Goal: Find specific page/section: Find specific page/section

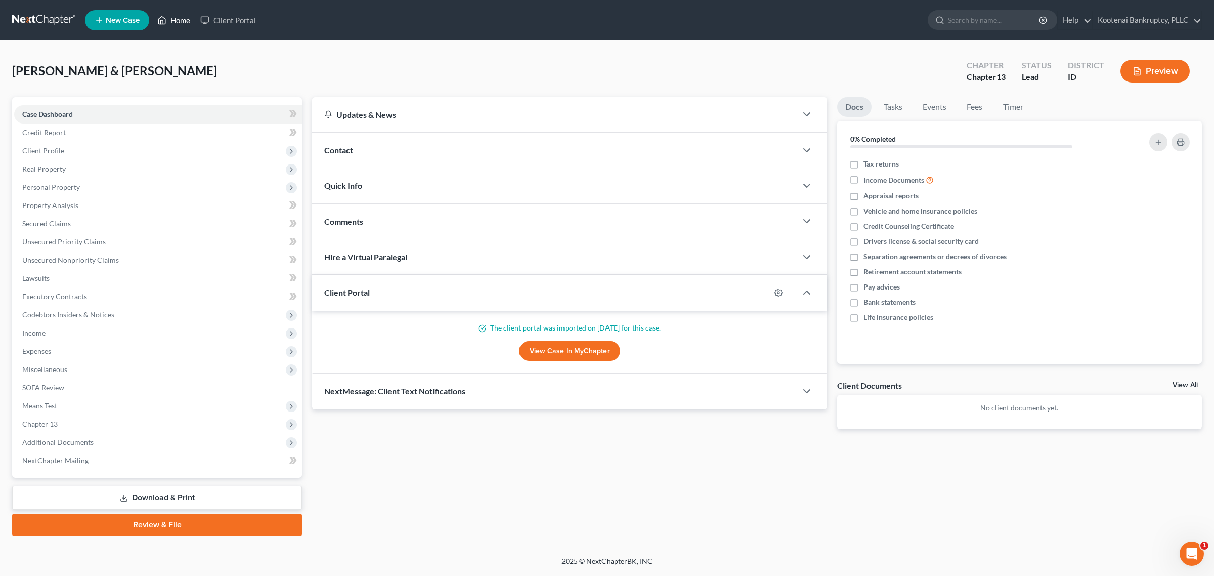
click at [170, 18] on link "Home" at bounding box center [173, 20] width 43 height 18
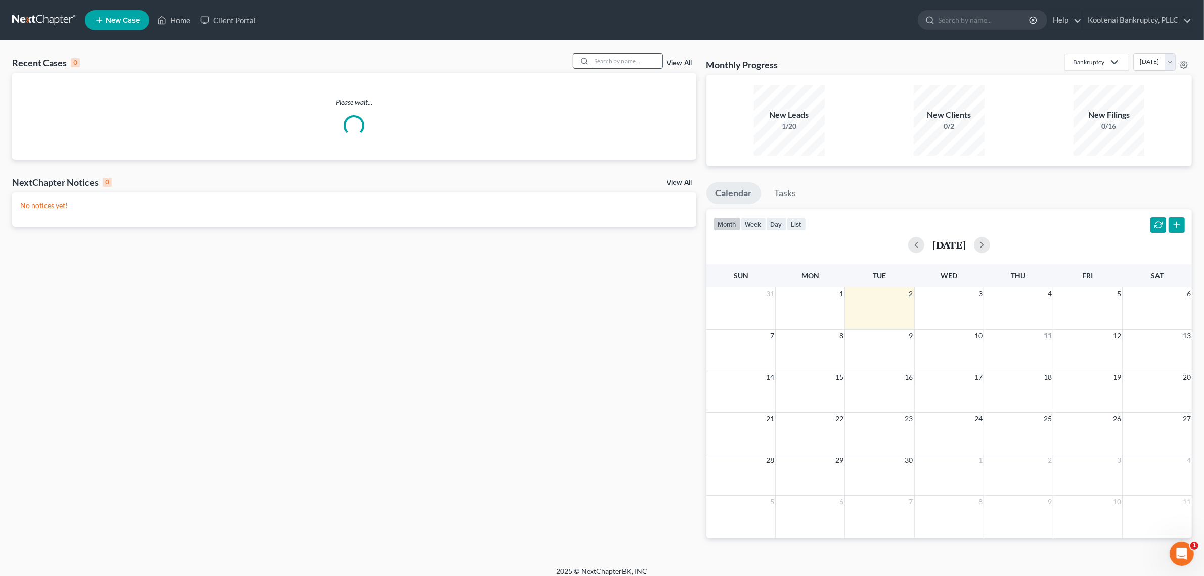
click at [602, 65] on input "search" at bounding box center [627, 61] width 71 height 15
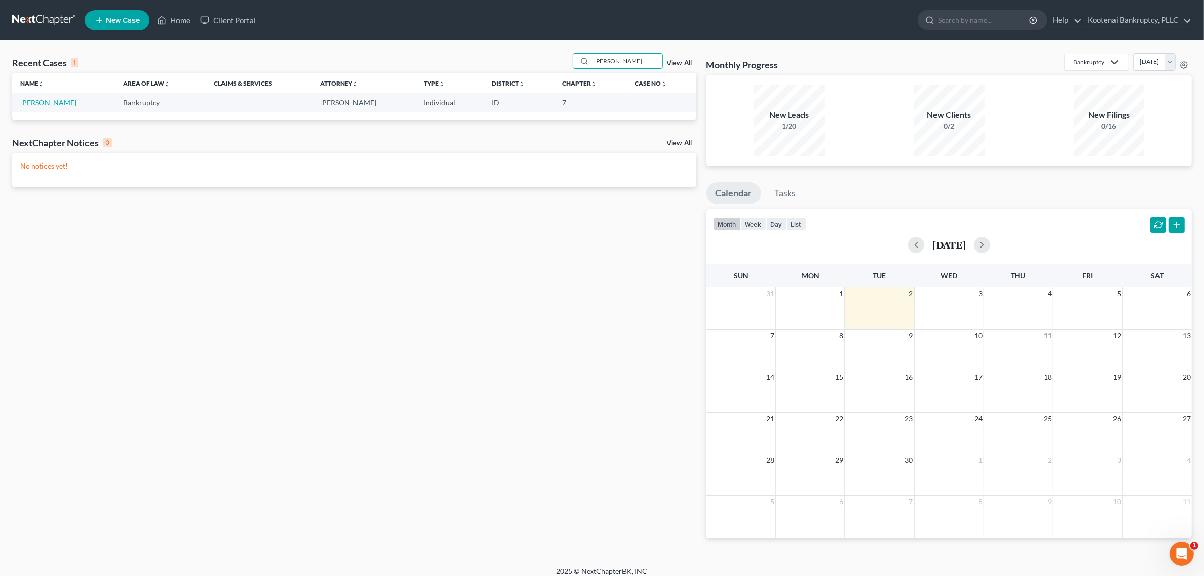
type input "[PERSON_NAME]"
click at [52, 100] on link "[PERSON_NAME]" at bounding box center [48, 102] width 56 height 9
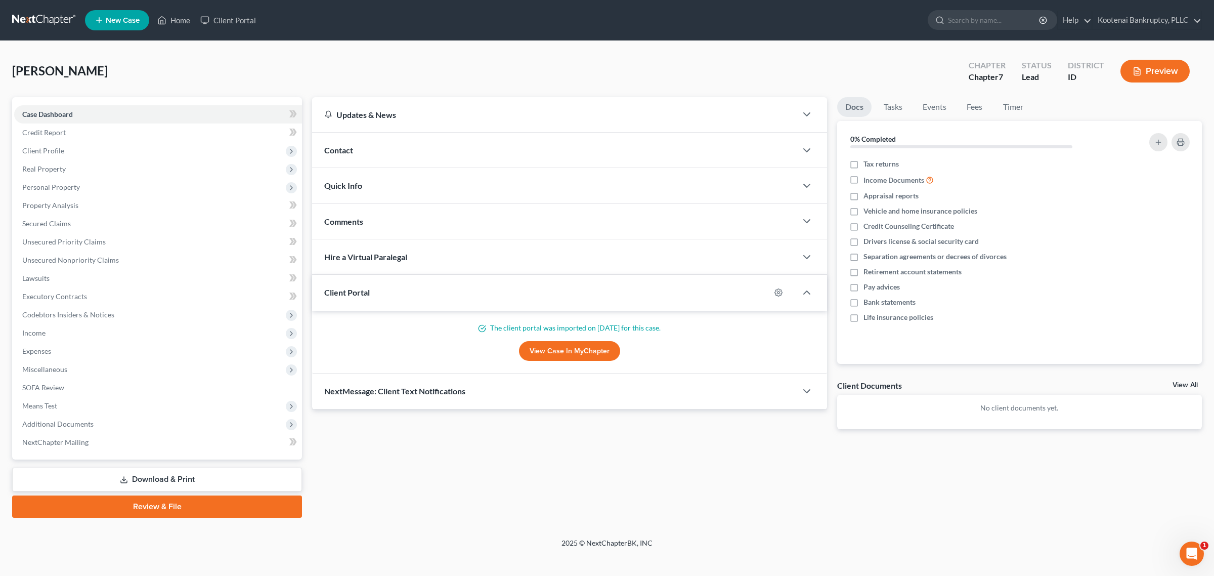
click at [1180, 383] on link "View All" at bounding box center [1185, 384] width 25 height 7
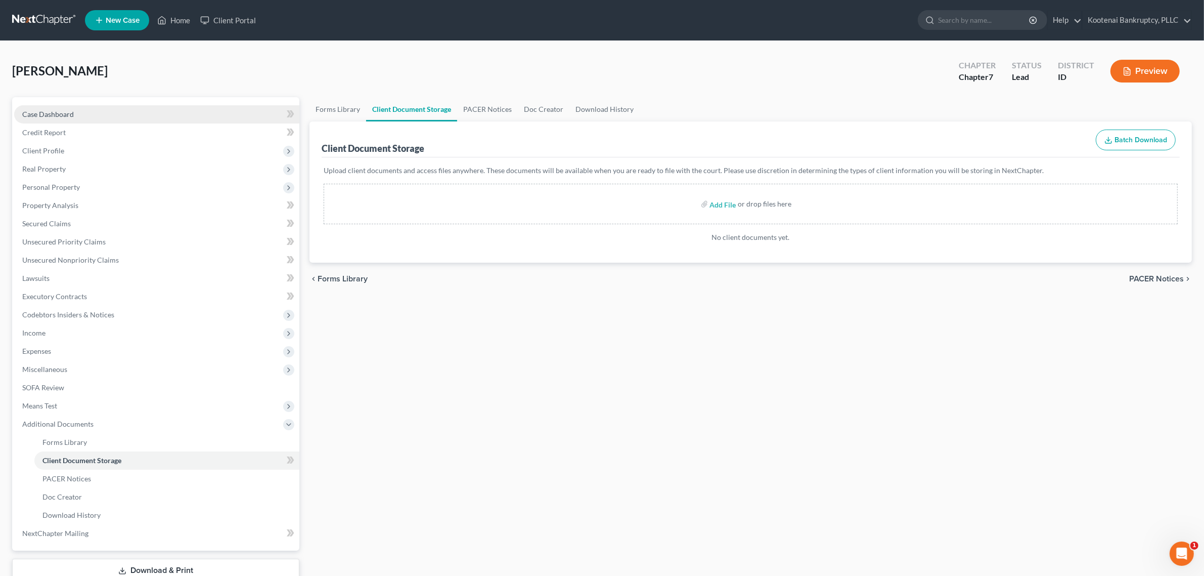
click at [76, 109] on link "Case Dashboard" at bounding box center [156, 114] width 285 height 18
